Goal: Information Seeking & Learning: Learn about a topic

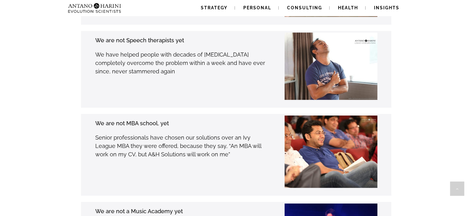
scroll to position [1335, 0]
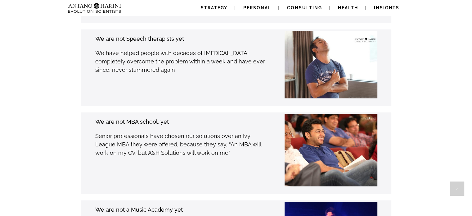
click at [325, 74] on div "We are not Speech therapists yet We have helped people with decades of [MEDICAL…" at bounding box center [227, 67] width 330 height 77
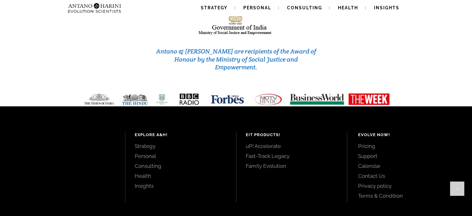
scroll to position [2672, 0]
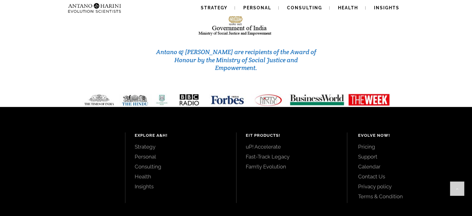
drag, startPoint x: 162, startPoint y: 201, endPoint x: 201, endPoint y: 200, distance: 38.8
copy p "Antano & [PERSON_NAME]"
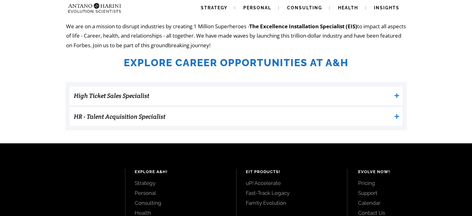
scroll to position [175, 0]
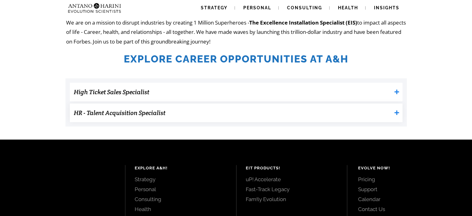
click at [99, 113] on h3 "HR - Talent Acquisition Specialist" at bounding box center [233, 113] width 318 height 12
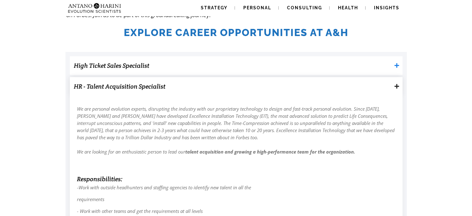
scroll to position [0, 0]
